Goal: Task Accomplishment & Management: Manage account settings

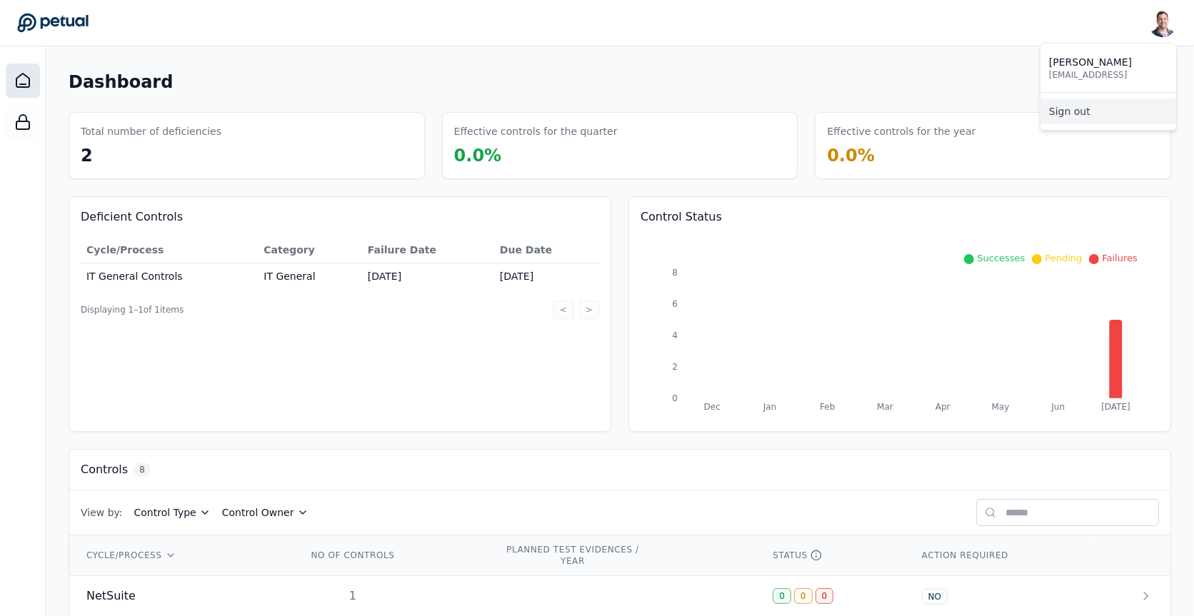
click at [1120, 104] on link "Sign out" at bounding box center [1108, 112] width 136 height 26
drag, startPoint x: 454, startPoint y: 154, endPoint x: 494, endPoint y: 156, distance: 40.0
click at [494, 156] on span "0.0 %" at bounding box center [478, 156] width 48 height 20
drag, startPoint x: 471, startPoint y: 151, endPoint x: 456, endPoint y: 151, distance: 15.0
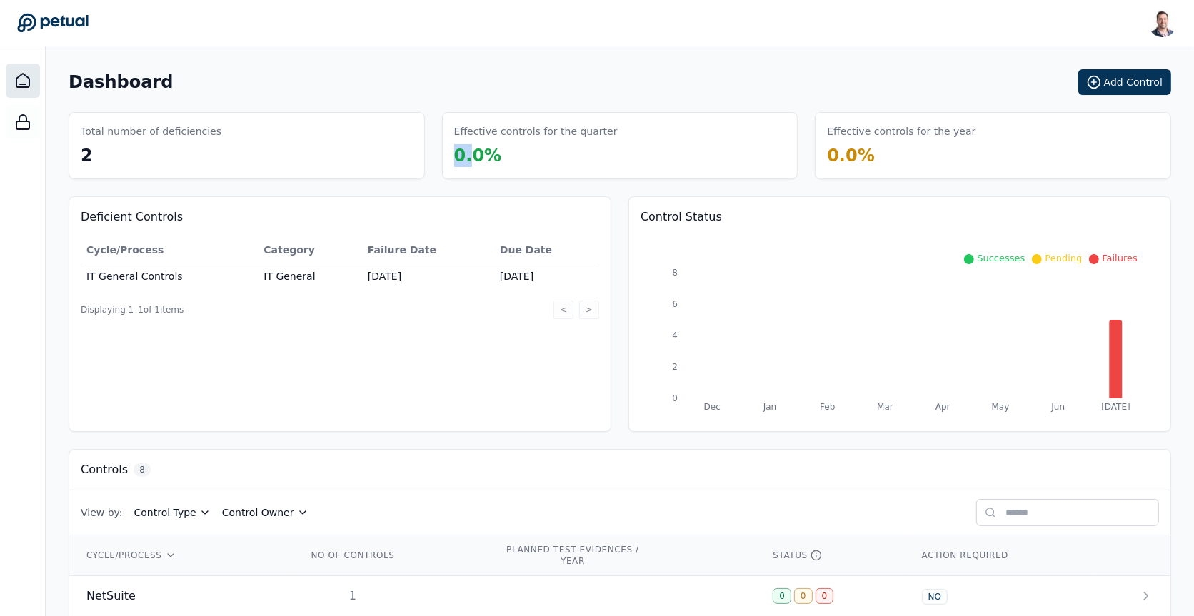
click at [456, 151] on span "0.0 %" at bounding box center [478, 156] width 48 height 20
drag, startPoint x: 456, startPoint y: 151, endPoint x: 472, endPoint y: 151, distance: 15.7
click at [472, 151] on span "0.0 %" at bounding box center [478, 156] width 48 height 20
click at [478, 156] on span "0.0 %" at bounding box center [478, 156] width 48 height 20
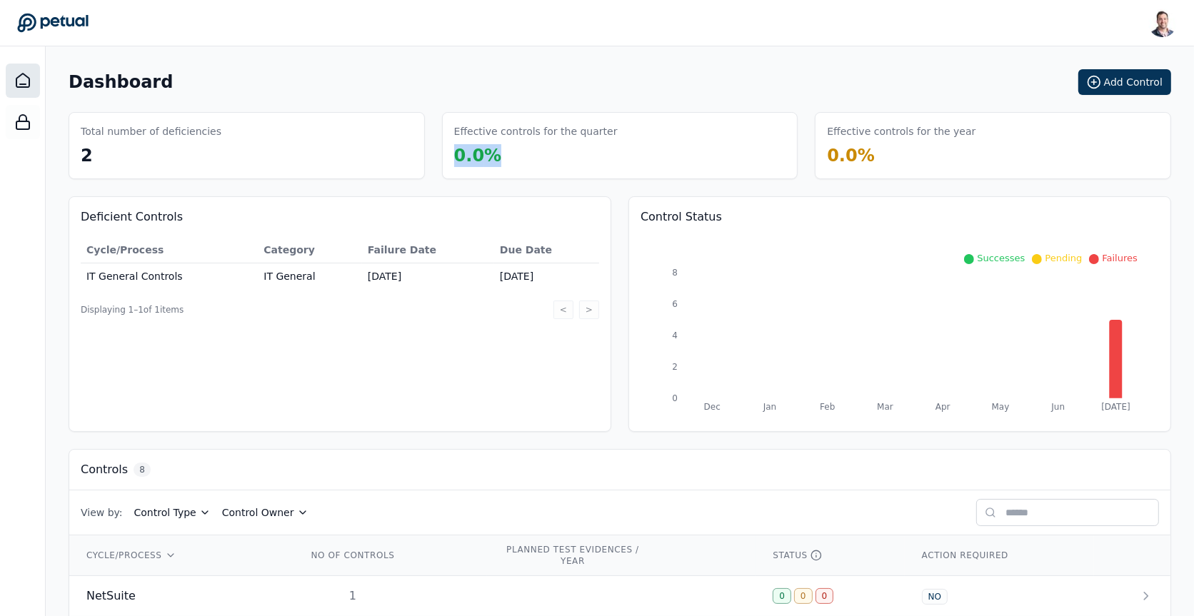
drag, startPoint x: 478, startPoint y: 156, endPoint x: 460, endPoint y: 156, distance: 17.8
click at [460, 156] on span "0.0 %" at bounding box center [478, 156] width 48 height 20
drag, startPoint x: 460, startPoint y: 156, endPoint x: 473, endPoint y: 156, distance: 12.1
click at [473, 156] on span "0.0 %" at bounding box center [478, 156] width 48 height 20
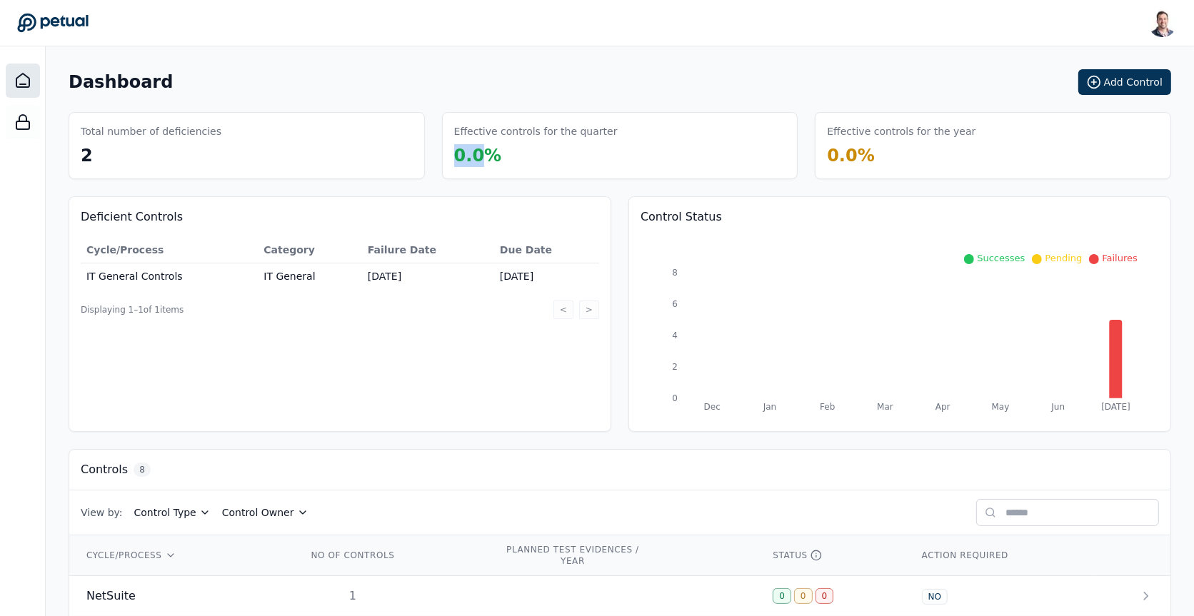
click at [463, 156] on span "0.0 %" at bounding box center [478, 156] width 48 height 20
click at [1122, 104] on link "Sign out" at bounding box center [1108, 112] width 136 height 26
